Goal: Information Seeking & Learning: Learn about a topic

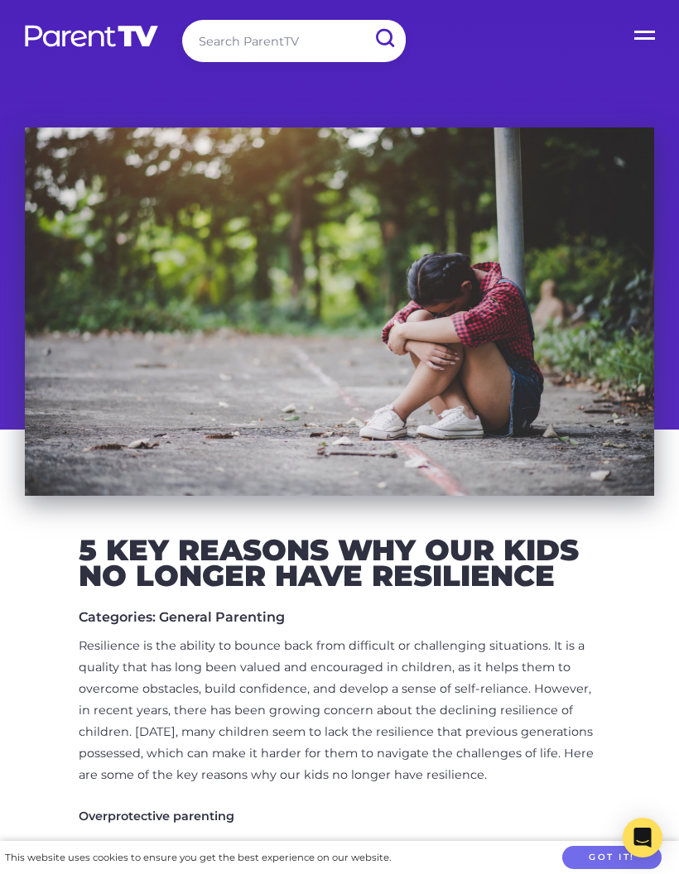
scroll to position [3, 0]
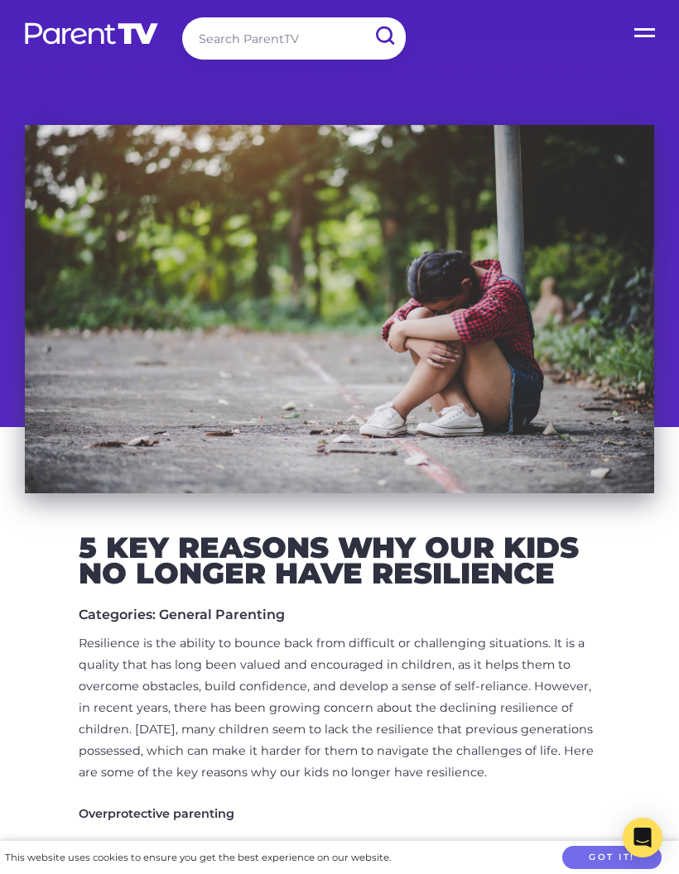
click at [364, 35] on input "submit" at bounding box center [384, 35] width 43 height 37
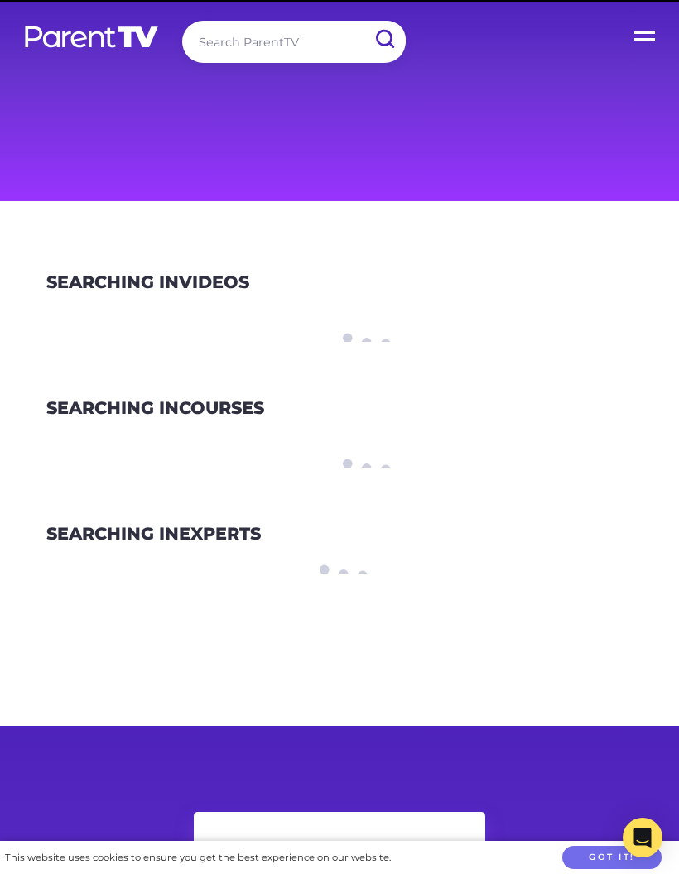
click at [386, 40] on input "submit" at bounding box center [384, 39] width 43 height 37
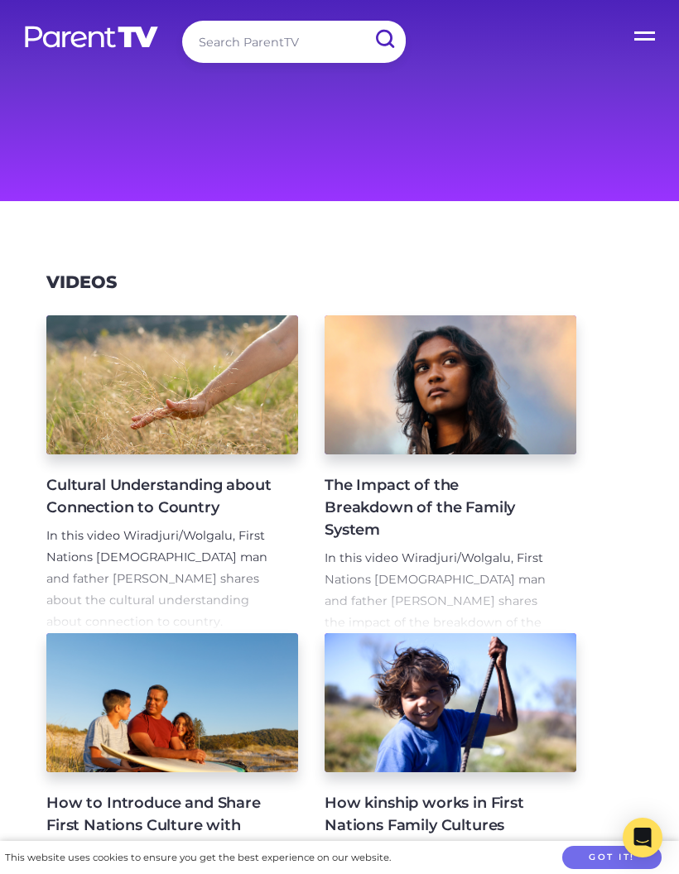
click at [259, 46] on input "search" at bounding box center [294, 42] width 224 height 42
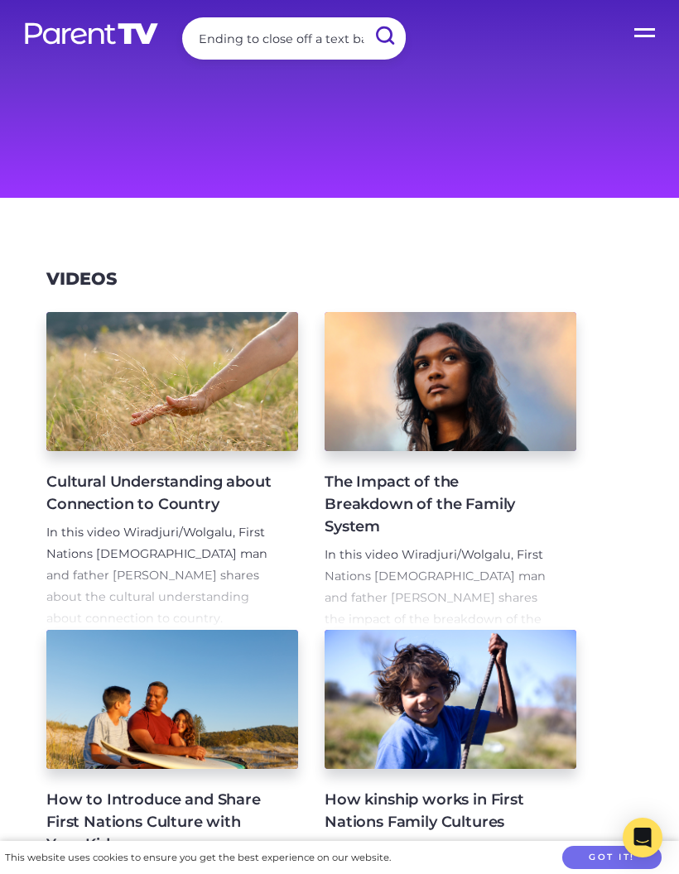
type input "Ending to close off a text based on young people not showing resilience"
click at [382, 39] on input "submit" at bounding box center [384, 35] width 43 height 37
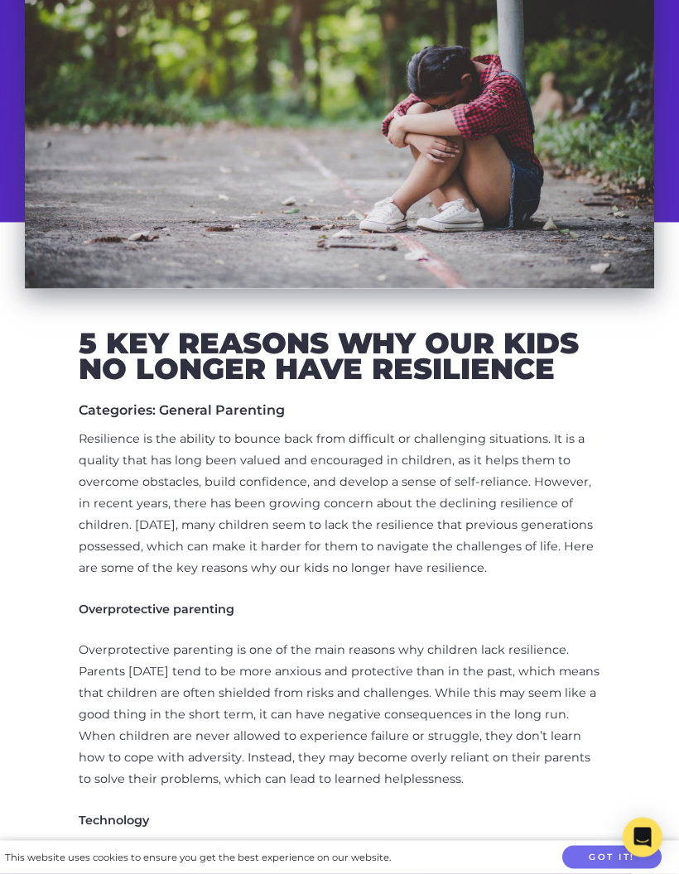
scroll to position [153, 0]
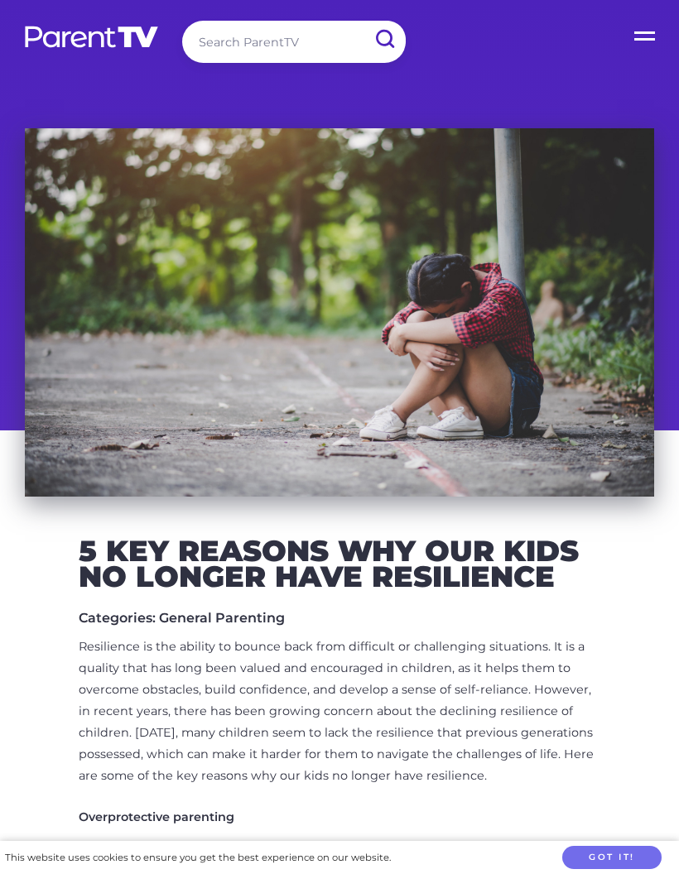
scroll to position [11, 0]
